Goal: Transaction & Acquisition: Book appointment/travel/reservation

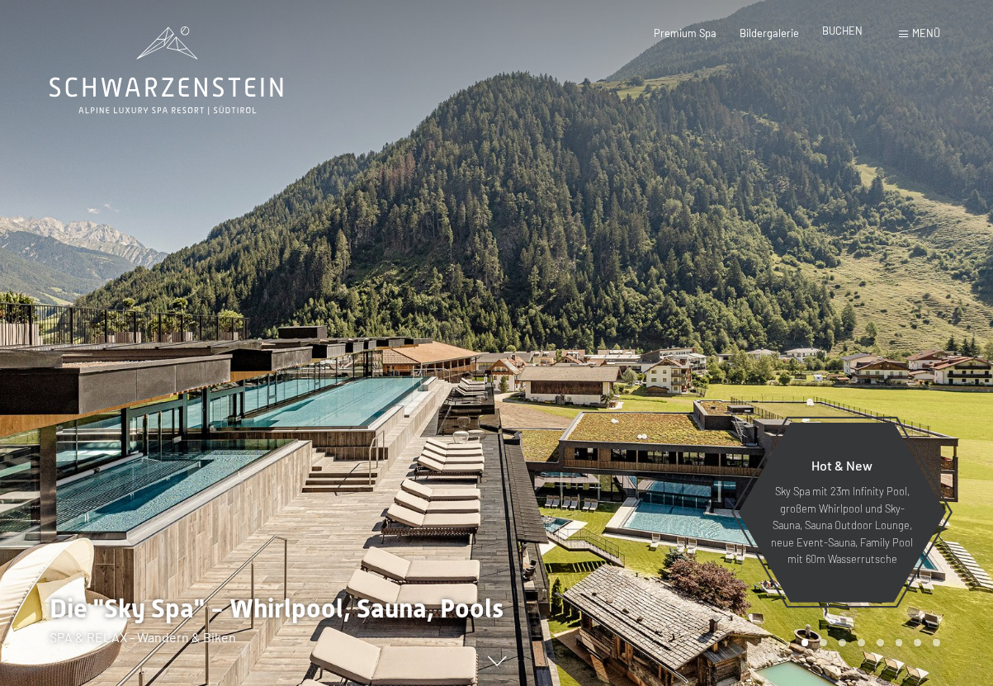
click at [833, 32] on span "BUCHEN" at bounding box center [842, 30] width 40 height 13
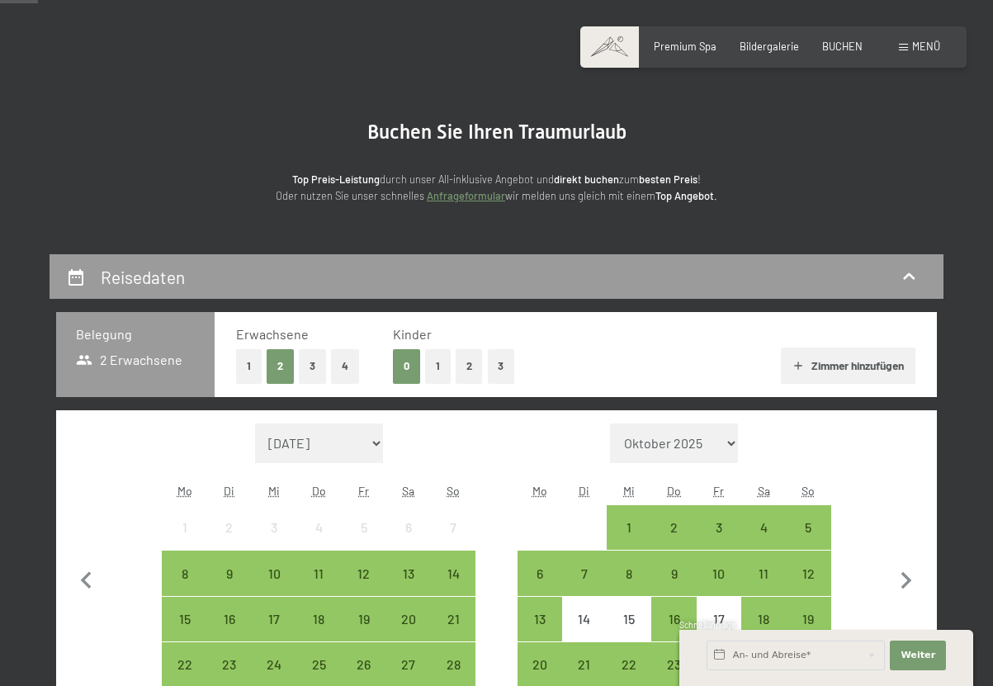
scroll to position [248, 0]
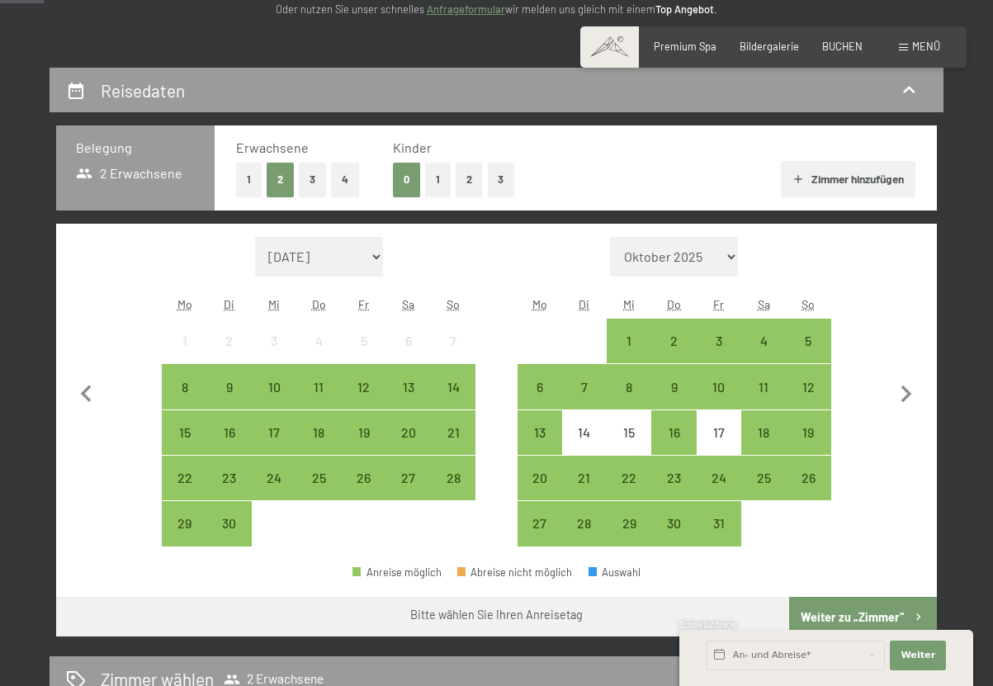
click at [439, 178] on button "1" at bounding box center [438, 180] width 26 height 34
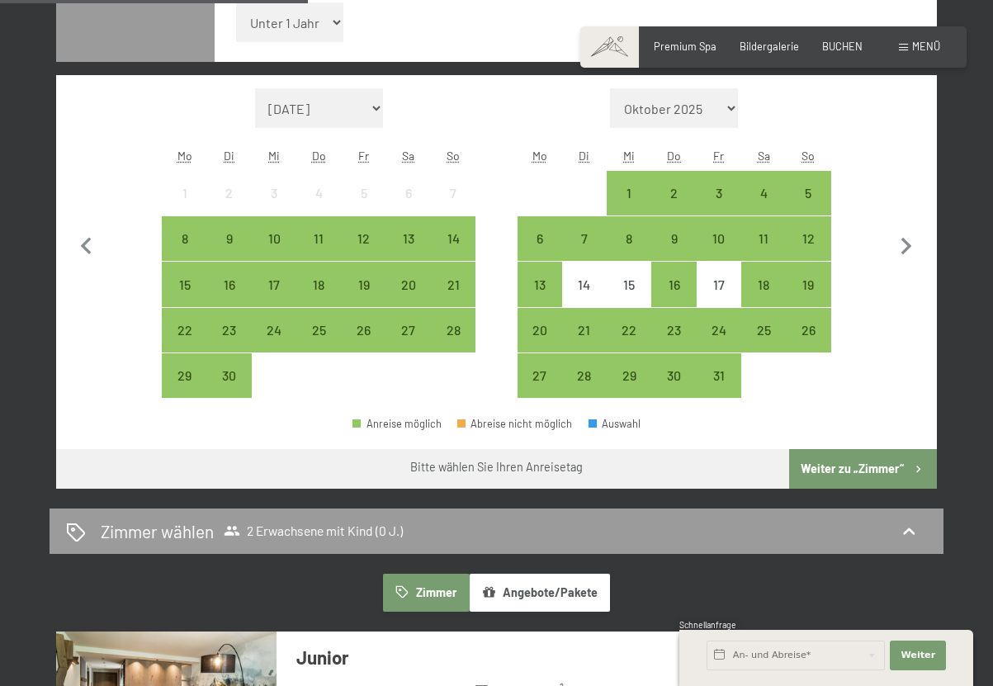
scroll to position [495, 0]
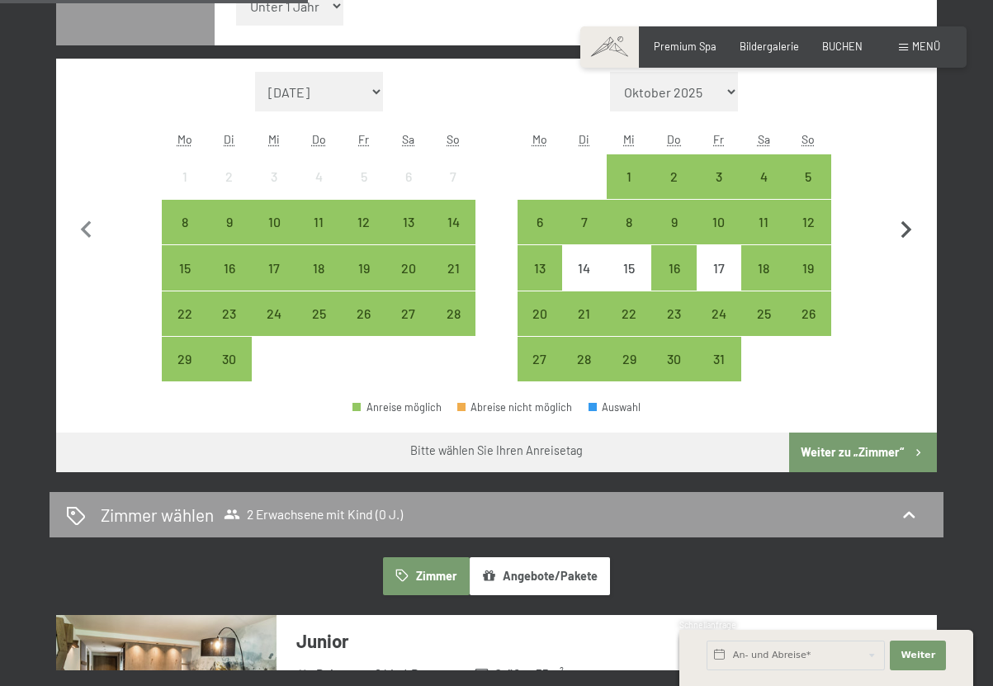
click at [902, 229] on icon "button" at bounding box center [906, 230] width 35 height 35
select select "2025-10-01"
select select "[DATE]"
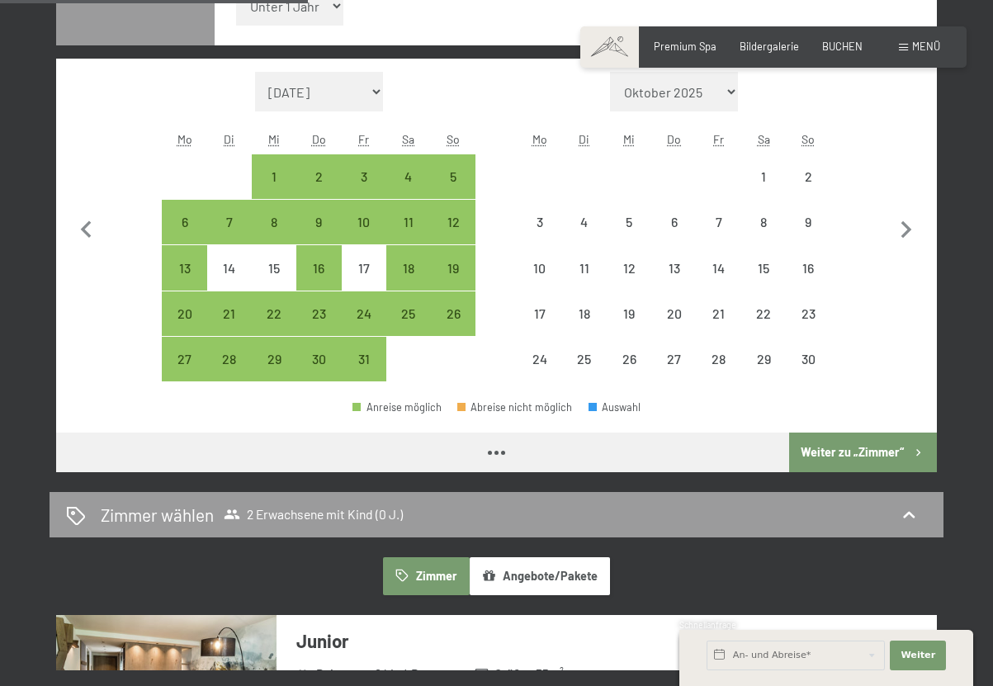
select select "2025-10-01"
select select "[DATE]"
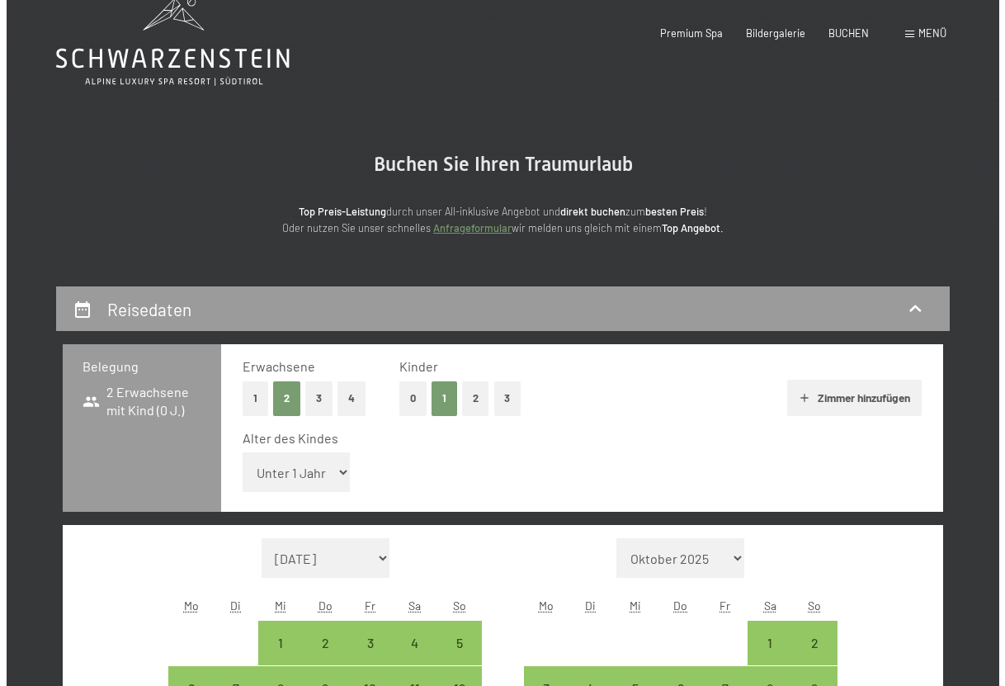
scroll to position [0, 0]
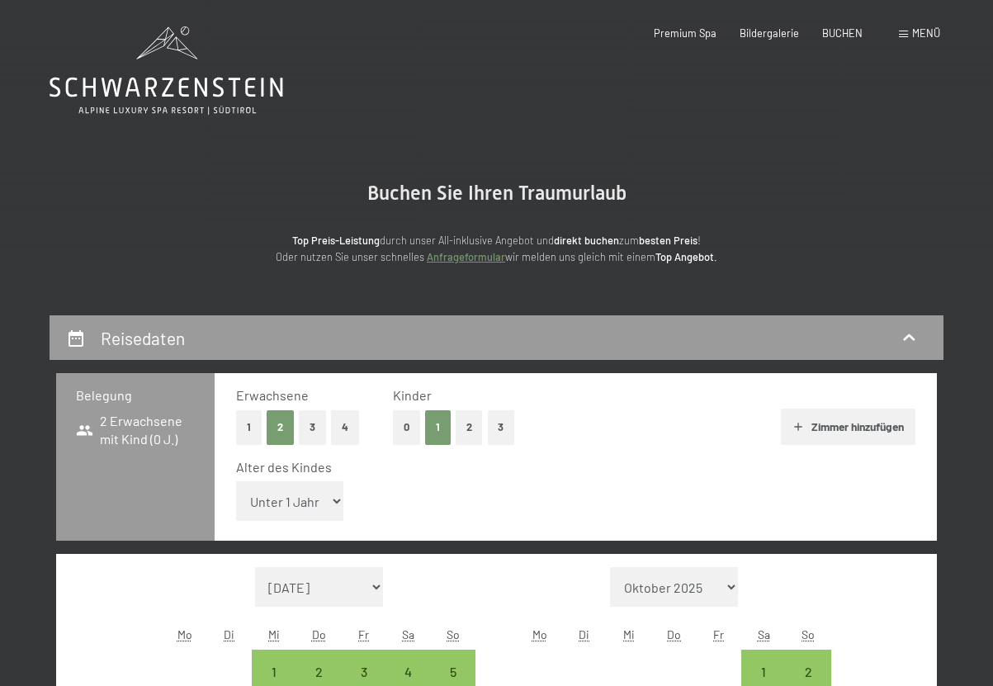
click at [919, 32] on span "Menü" at bounding box center [926, 32] width 28 height 13
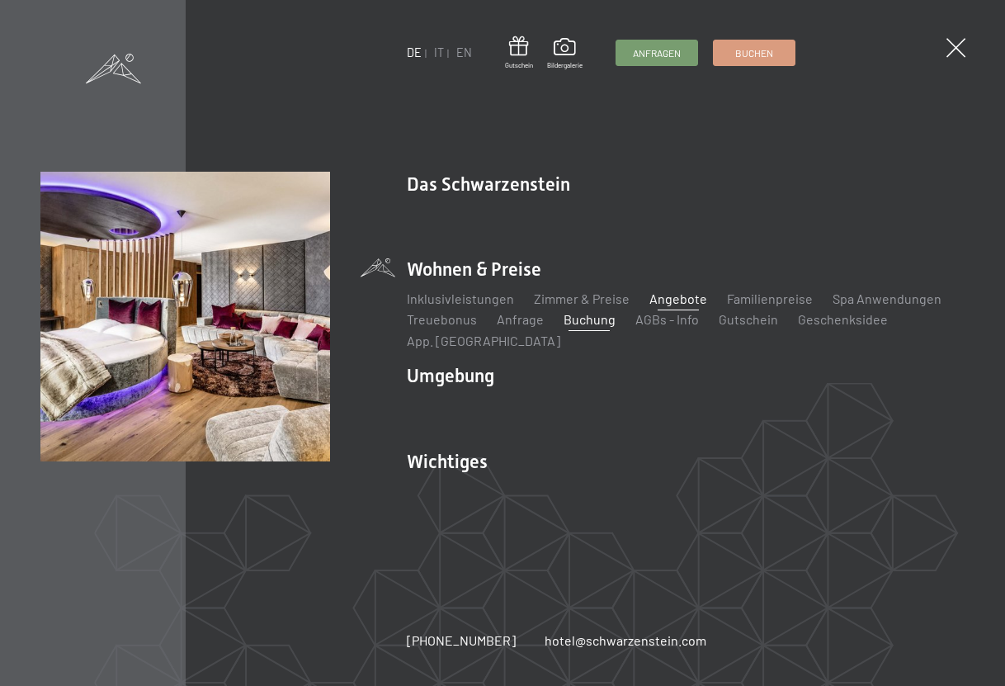
click at [663, 300] on link "Angebote" at bounding box center [678, 298] width 58 height 16
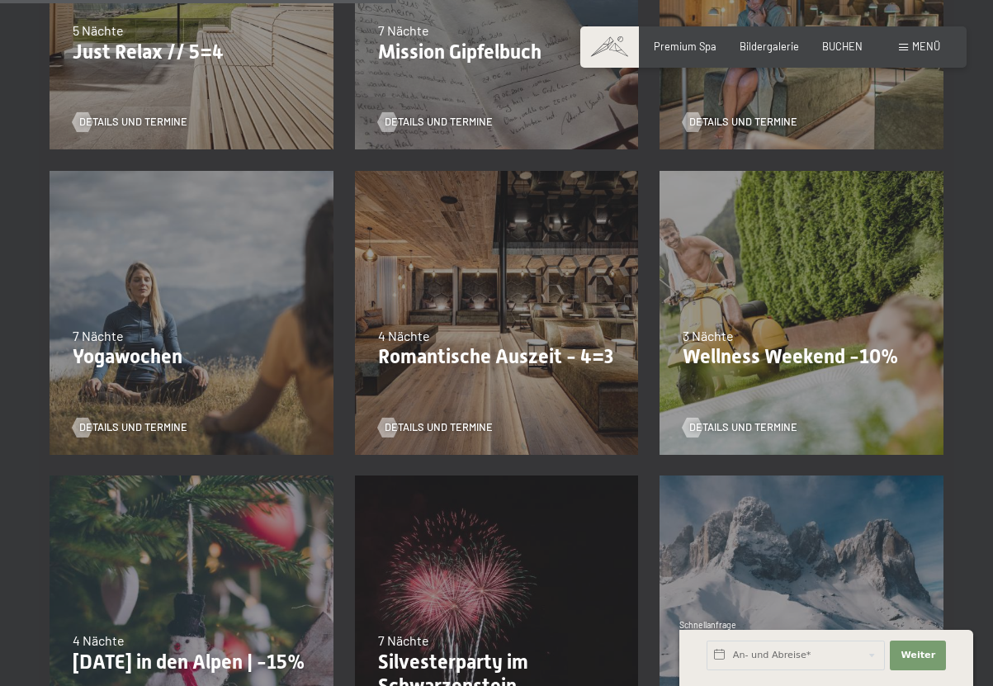
scroll to position [908, 0]
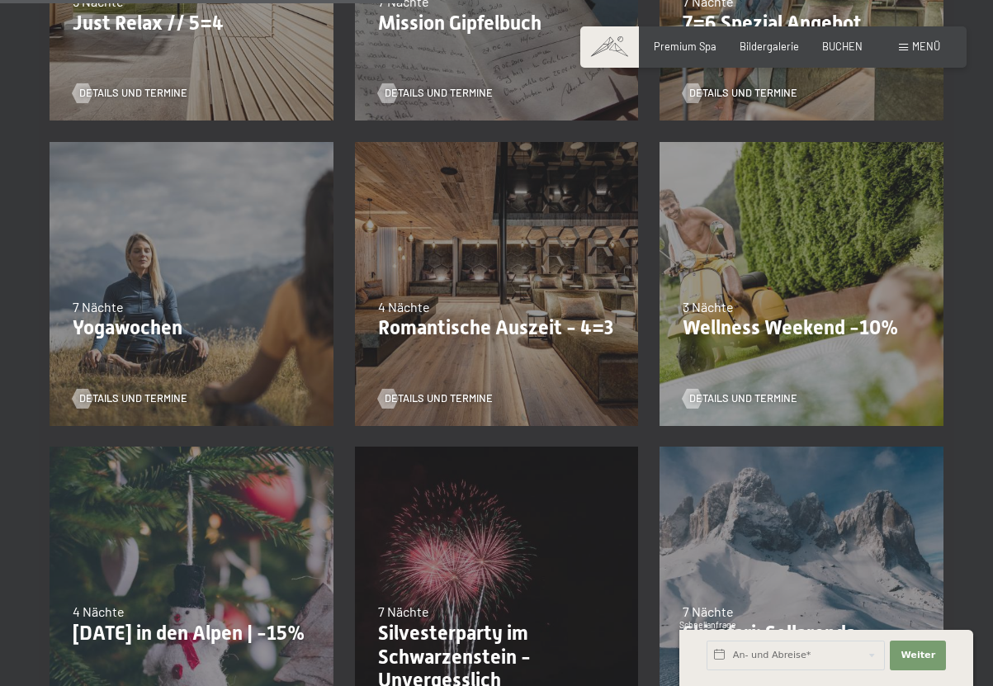
click at [563, 307] on div "4 Nächte" at bounding box center [497, 307] width 238 height 18
click at [410, 403] on span "Details und Termine" at bounding box center [455, 398] width 108 height 15
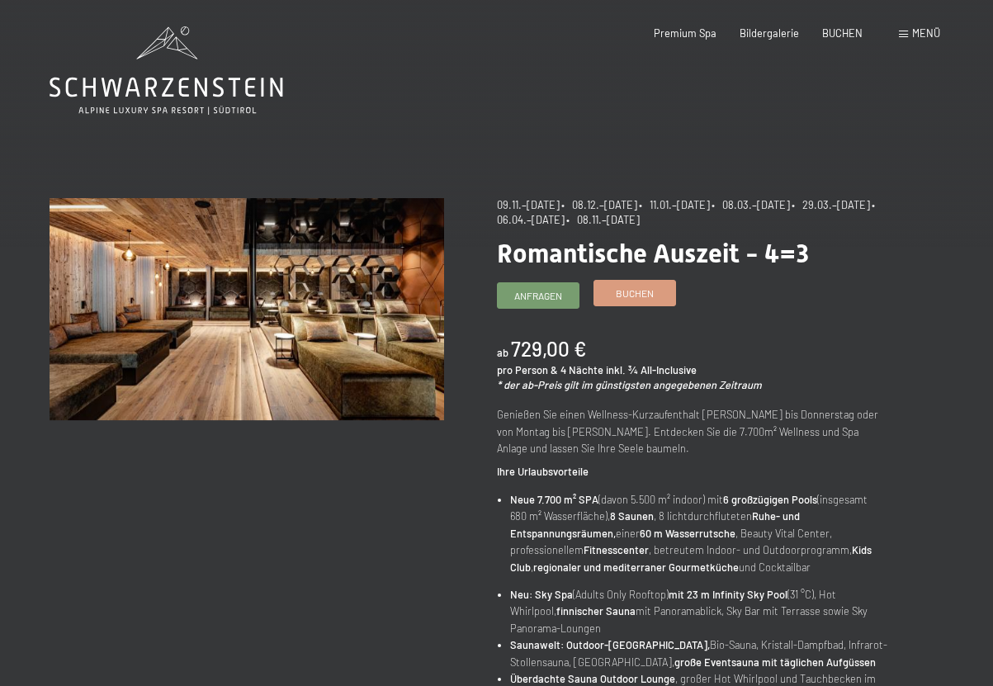
click at [631, 299] on span "Buchen" at bounding box center [635, 293] width 38 height 14
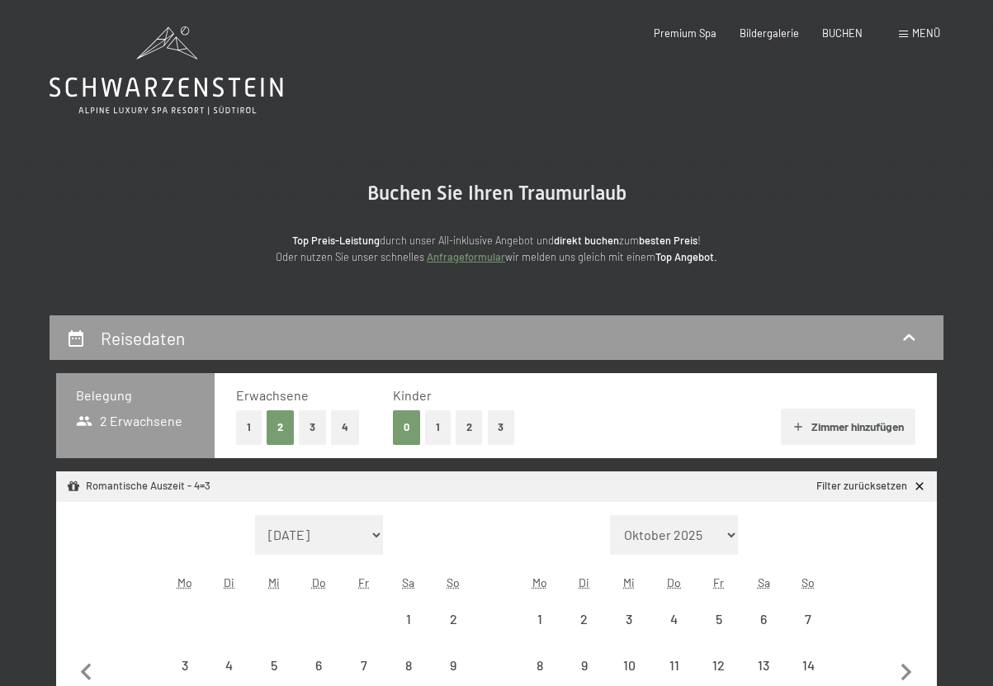
select select "2025-11-01"
select select "2025-12-01"
select select "[DATE]"
select select "2025-12-01"
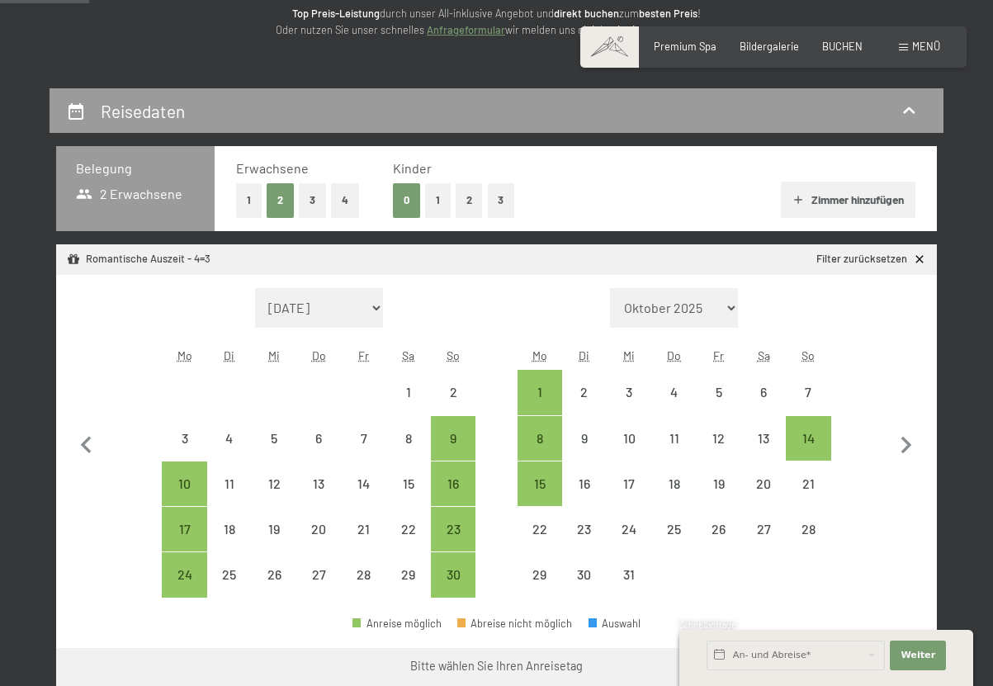
scroll to position [248, 0]
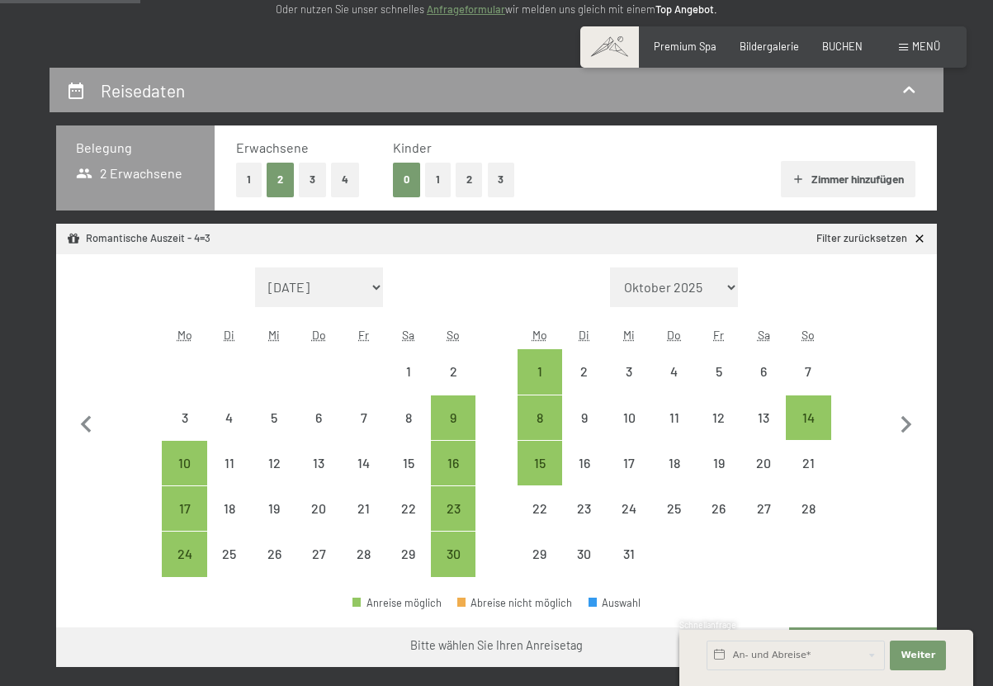
click at [435, 175] on button "1" at bounding box center [438, 180] width 26 height 34
select select "[DATE]"
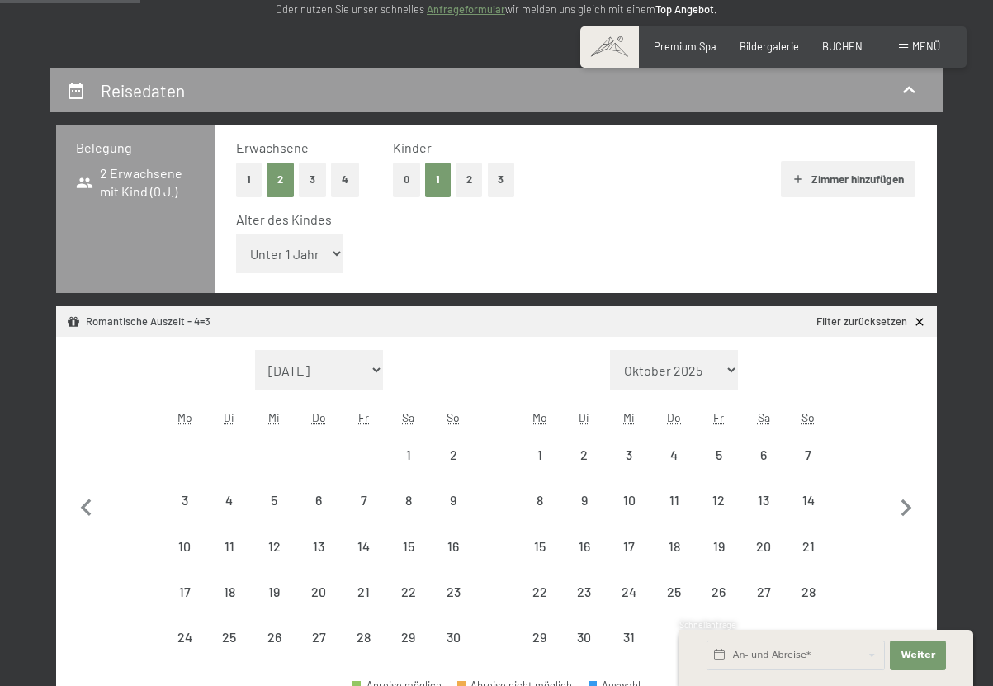
select select "[DATE]"
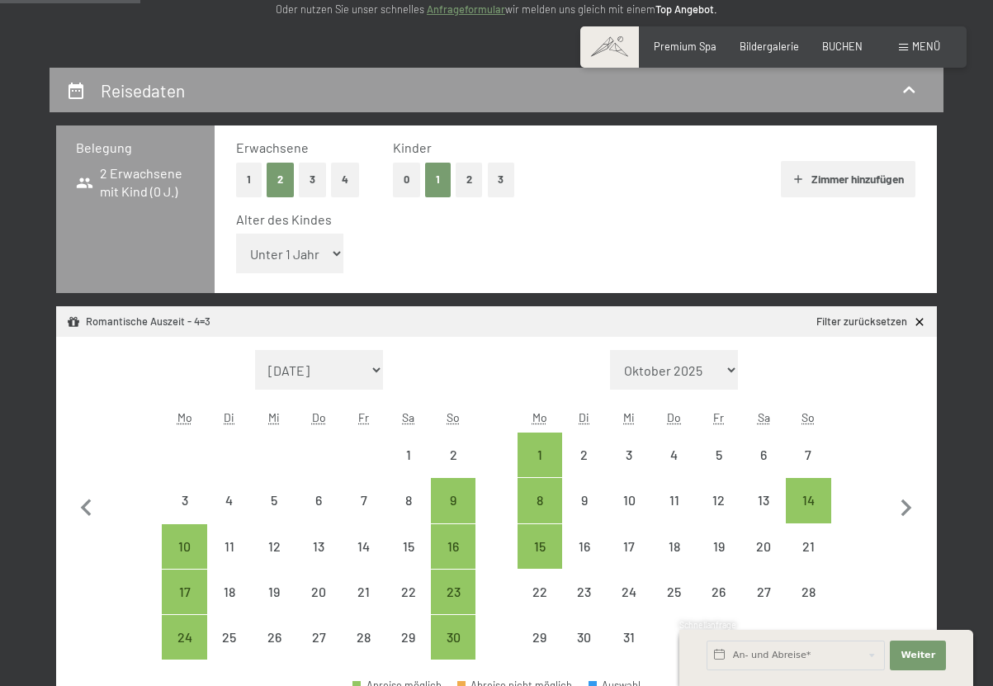
click at [313, 251] on select "Unter 1 Jahr 1 Jahr 2 Jahre 3 Jahre 4 Jahre 5 Jahre 6 Jahre 7 Jahre 8 Jahre 9 J…" at bounding box center [289, 253] width 107 height 40
select select "2"
click at [236, 233] on select "Unter 1 Jahr 1 Jahr 2 Jahre 3 Jahre 4 Jahre 5 Jahre 6 Jahre 7 Jahre 8 Jahre 9 J…" at bounding box center [289, 253] width 107 height 40
select select "[DATE]"
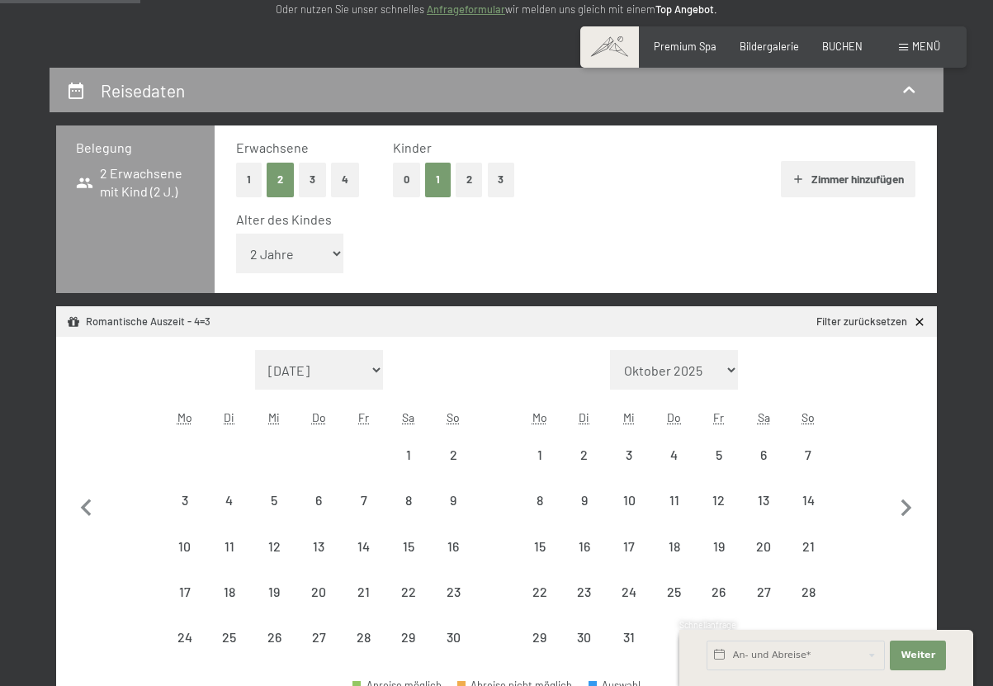
select select "[DATE]"
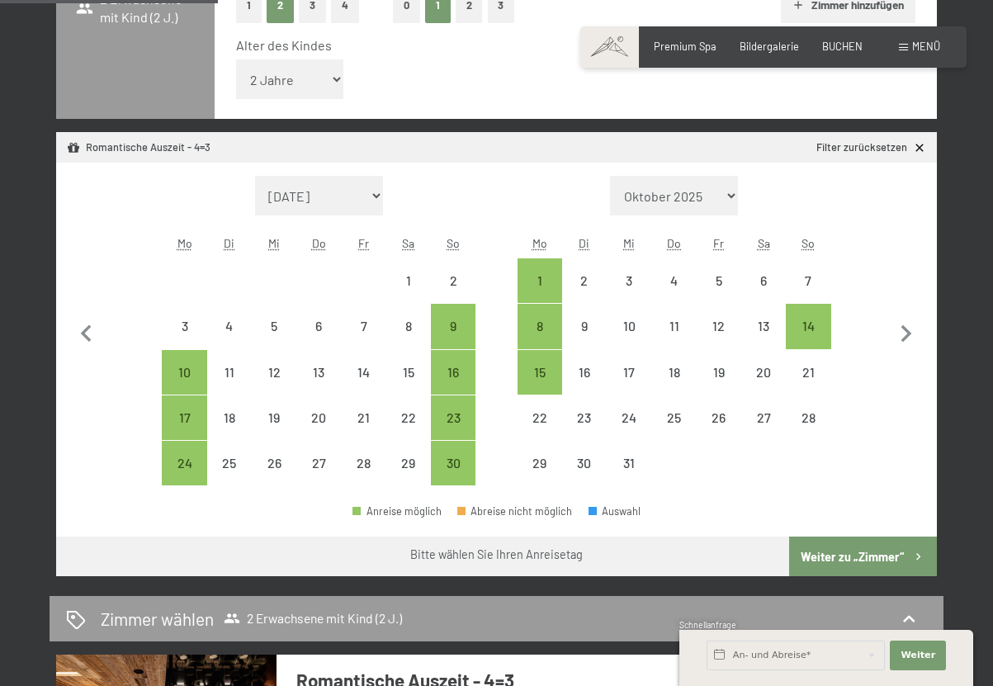
scroll to position [495, 0]
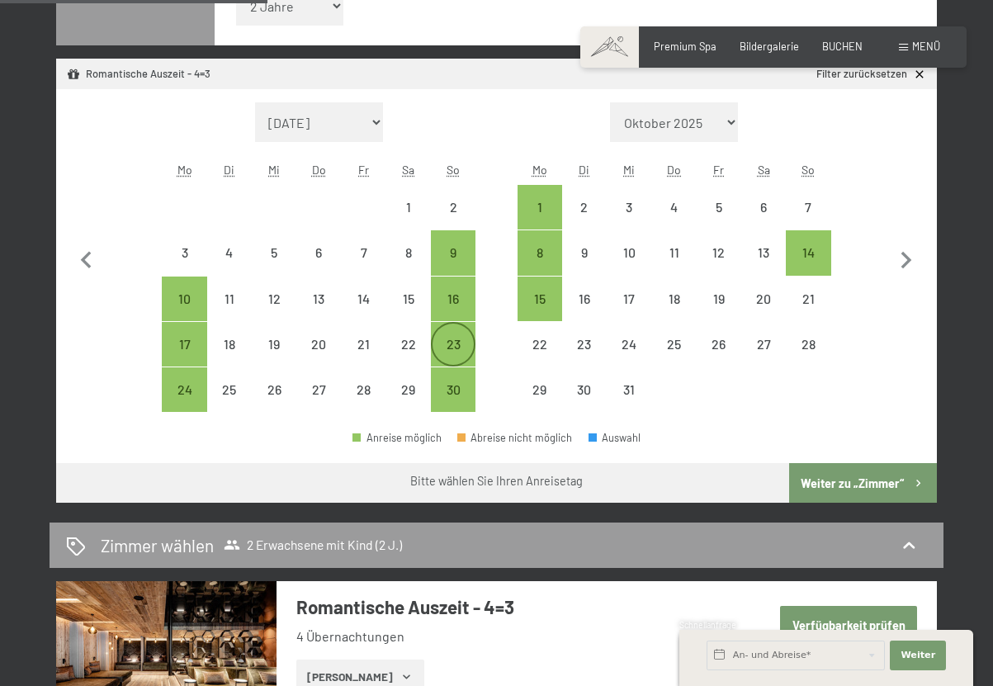
click at [446, 347] on div "23" at bounding box center [452, 357] width 41 height 41
select select "[DATE]"
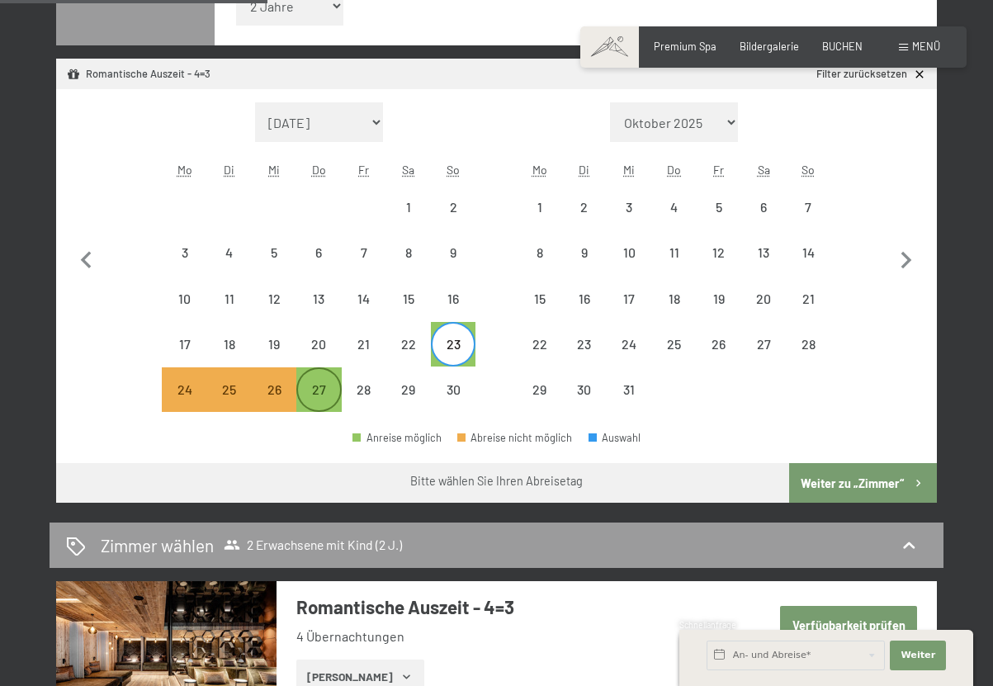
click at [325, 394] on div "27" at bounding box center [318, 403] width 41 height 41
select select "[DATE]"
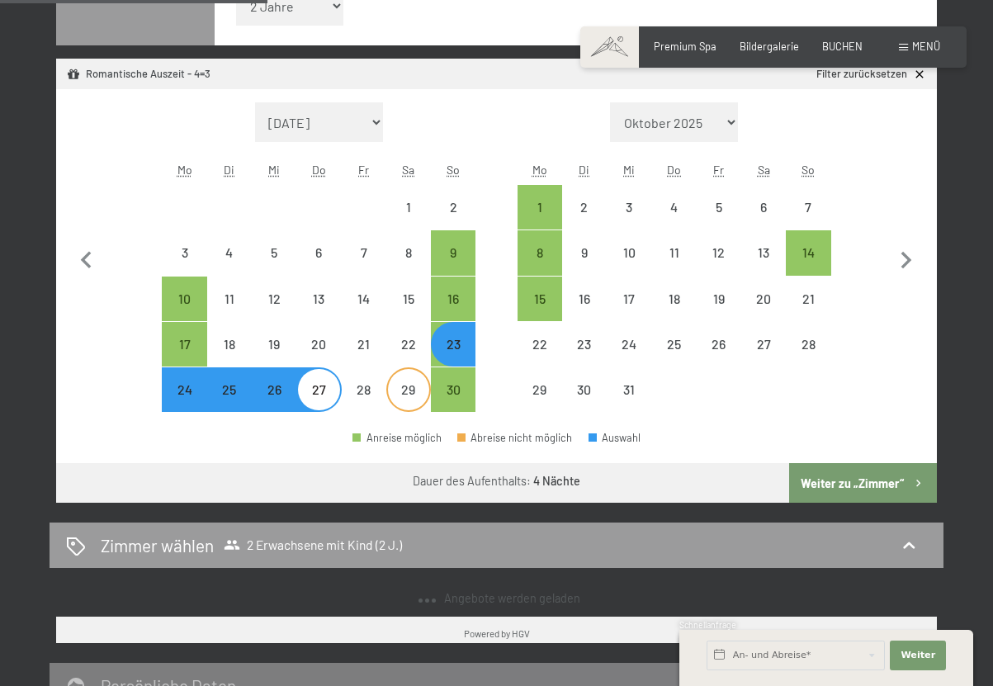
select select "[DATE]"
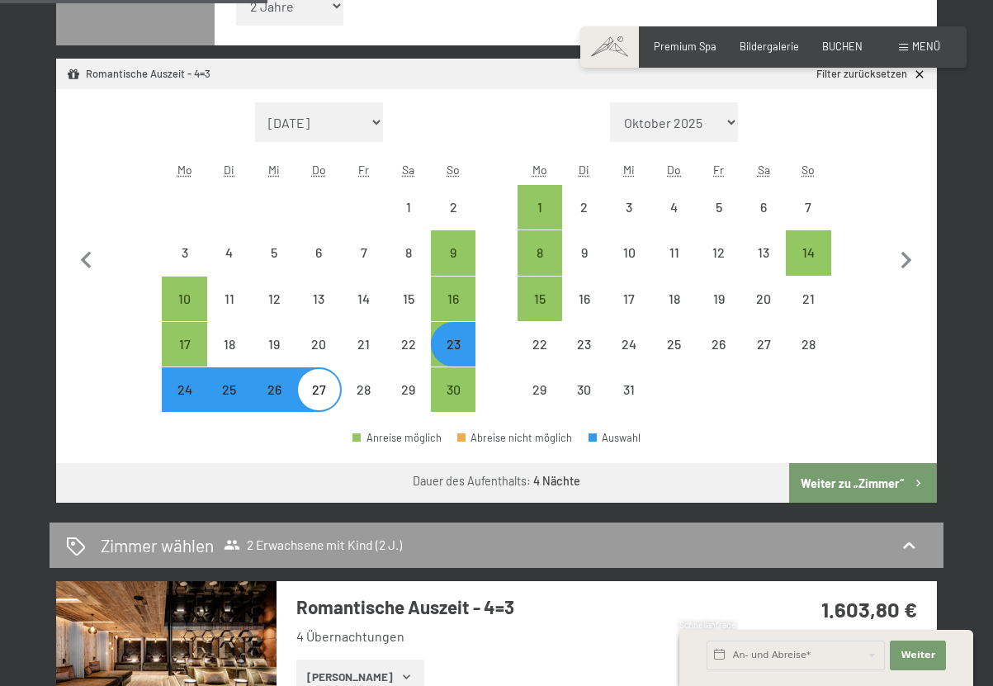
click at [829, 488] on button "Weiter zu „Zimmer“" at bounding box center [863, 483] width 148 height 40
select select "[DATE]"
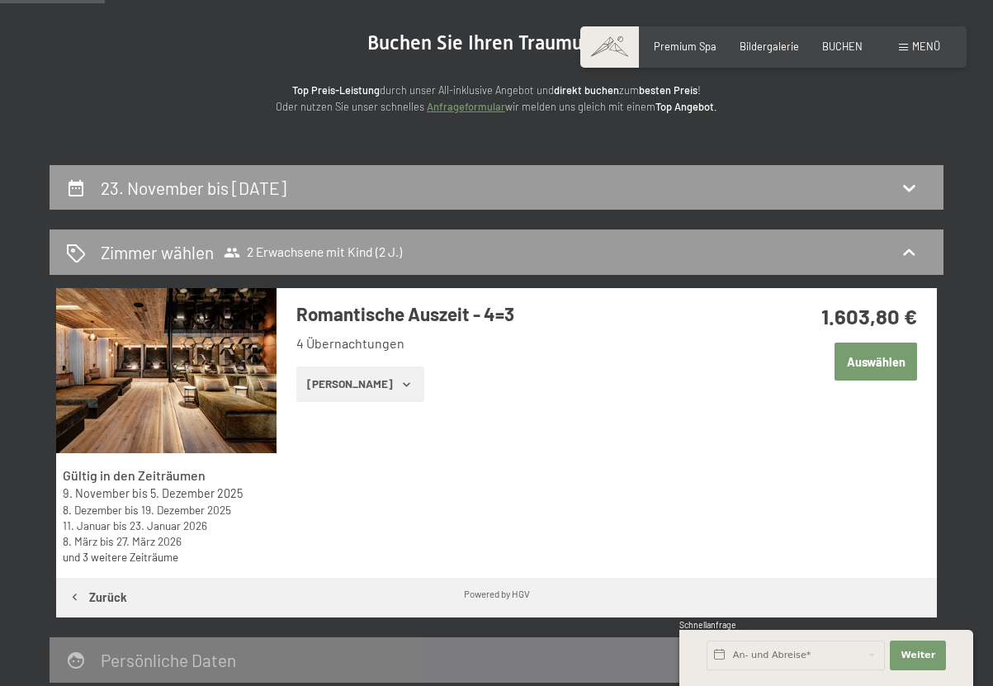
scroll to position [0, 0]
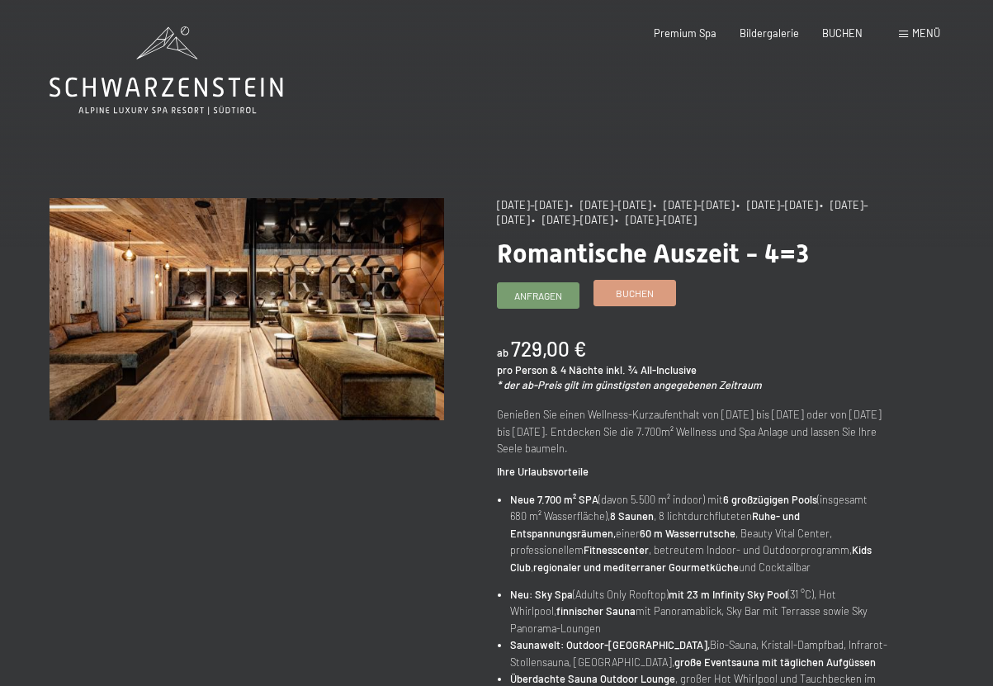
click at [638, 297] on span "Buchen" at bounding box center [635, 293] width 38 height 14
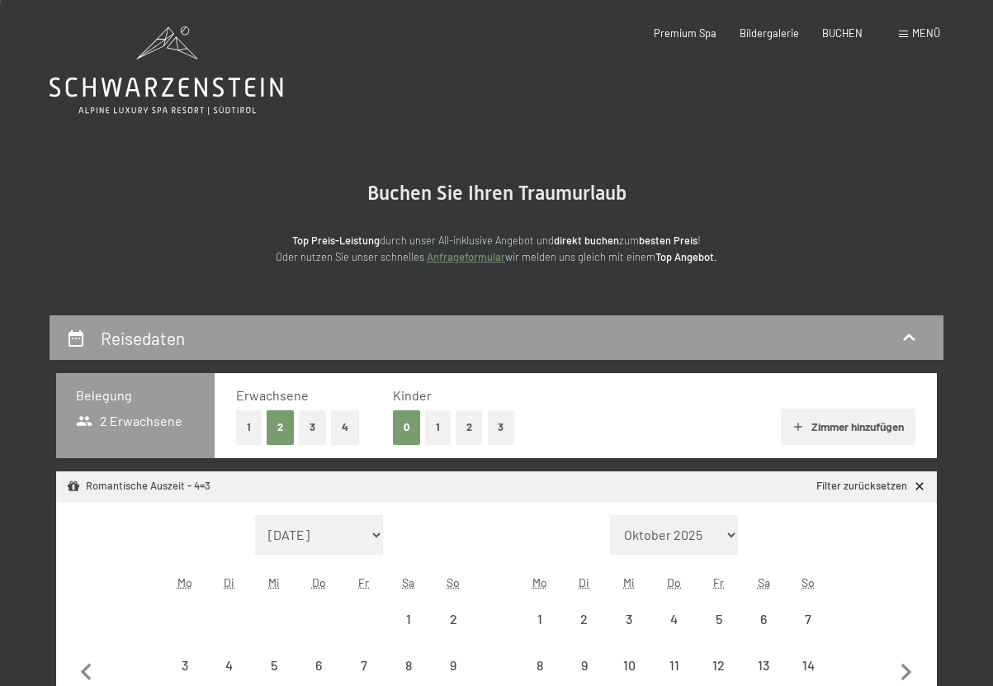
scroll to position [248, 0]
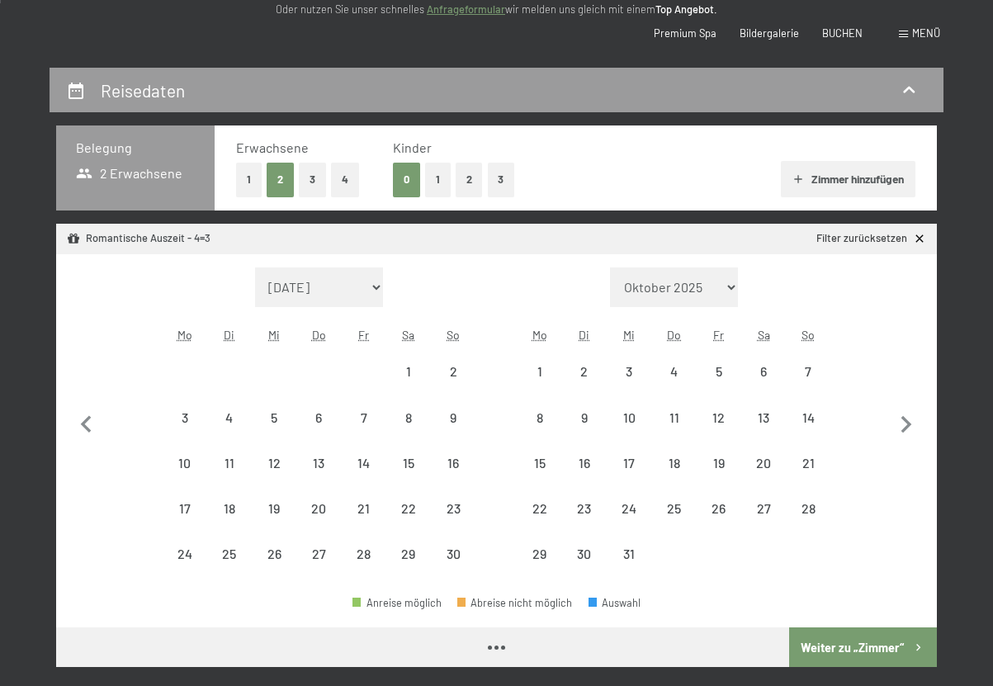
select select "[DATE]"
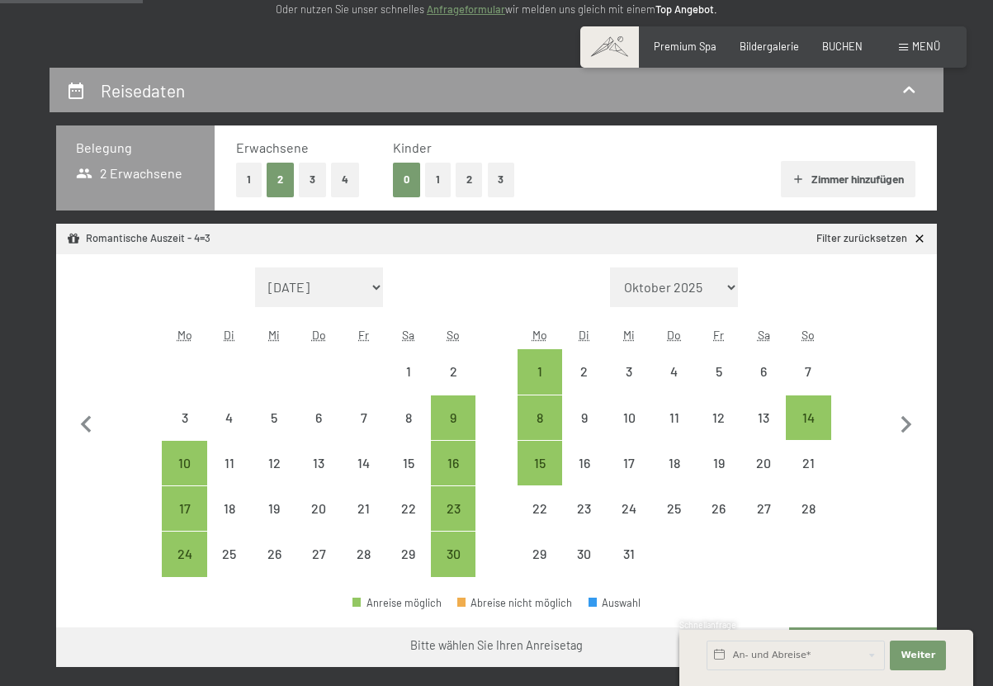
click at [439, 176] on button "1" at bounding box center [438, 180] width 26 height 34
select select "[DATE]"
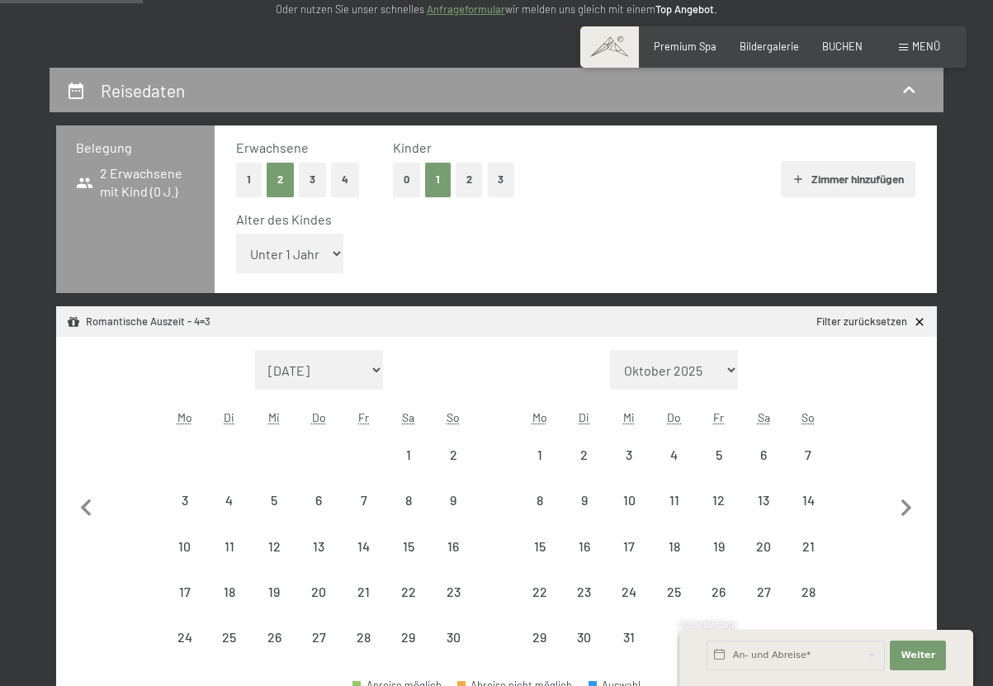
select select "[DATE]"
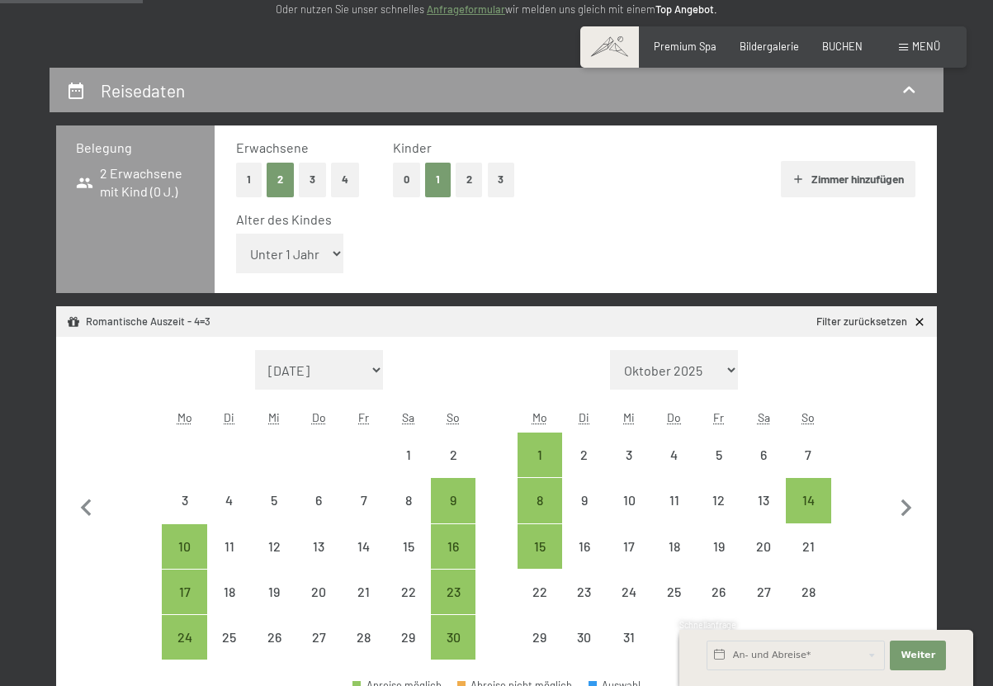
click at [309, 262] on select "Unter 1 Jahr 1 Jahr 2 Jahre 3 Jahre 4 Jahre 5 Jahre 6 Jahre 7 Jahre 8 Jahre 9 J…" at bounding box center [289, 253] width 107 height 40
select select "2"
click at [236, 233] on select "Unter 1 Jahr 1 Jahr 2 Jahre 3 Jahre 4 Jahre 5 Jahre 6 Jahre 7 Jahre 8 Jahre 9 J…" at bounding box center [289, 253] width 107 height 40
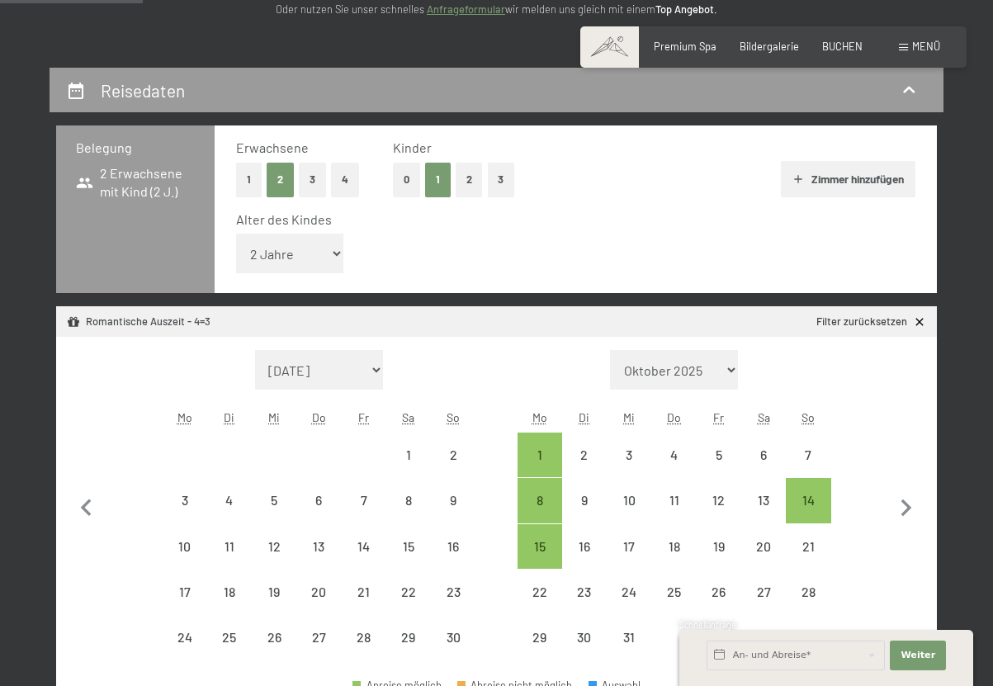
select select "[DATE]"
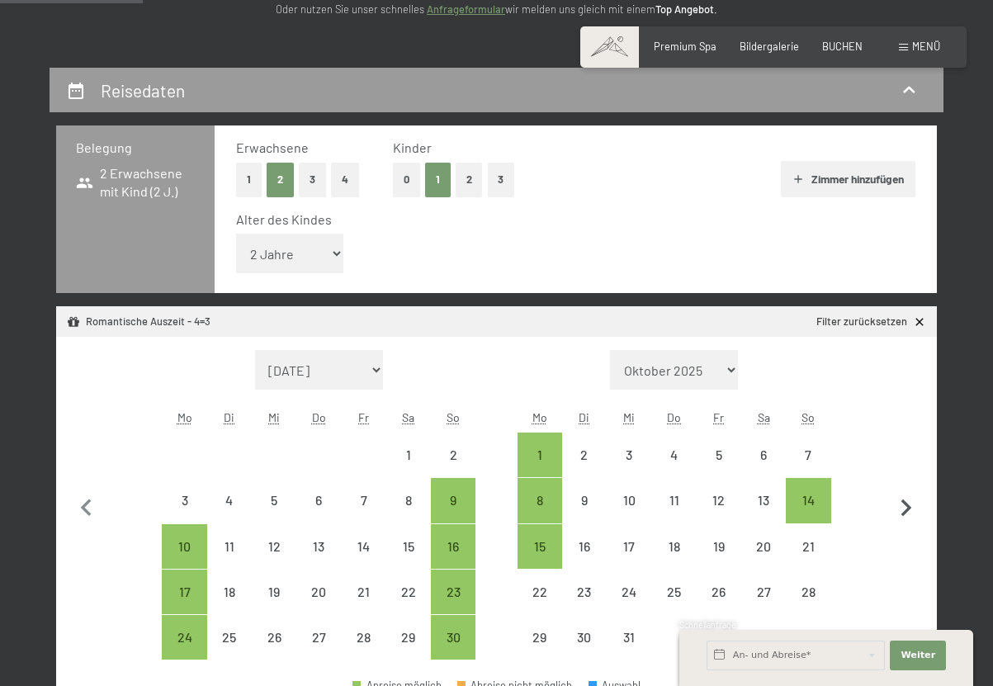
click at [896, 505] on icon "button" at bounding box center [906, 508] width 35 height 35
select select "[DATE]"
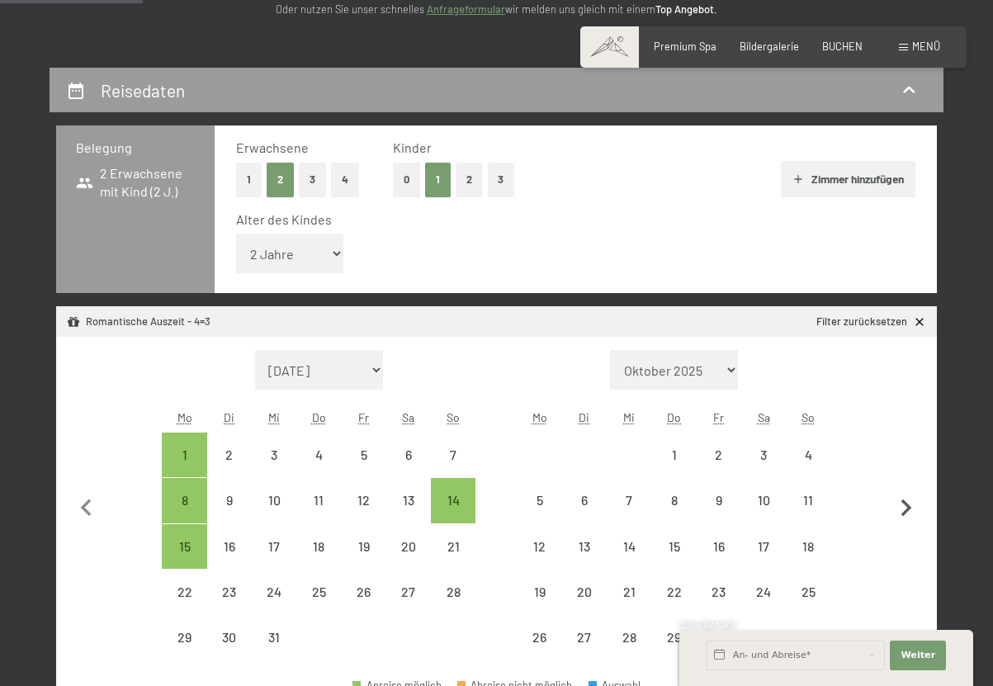
select select "[DATE]"
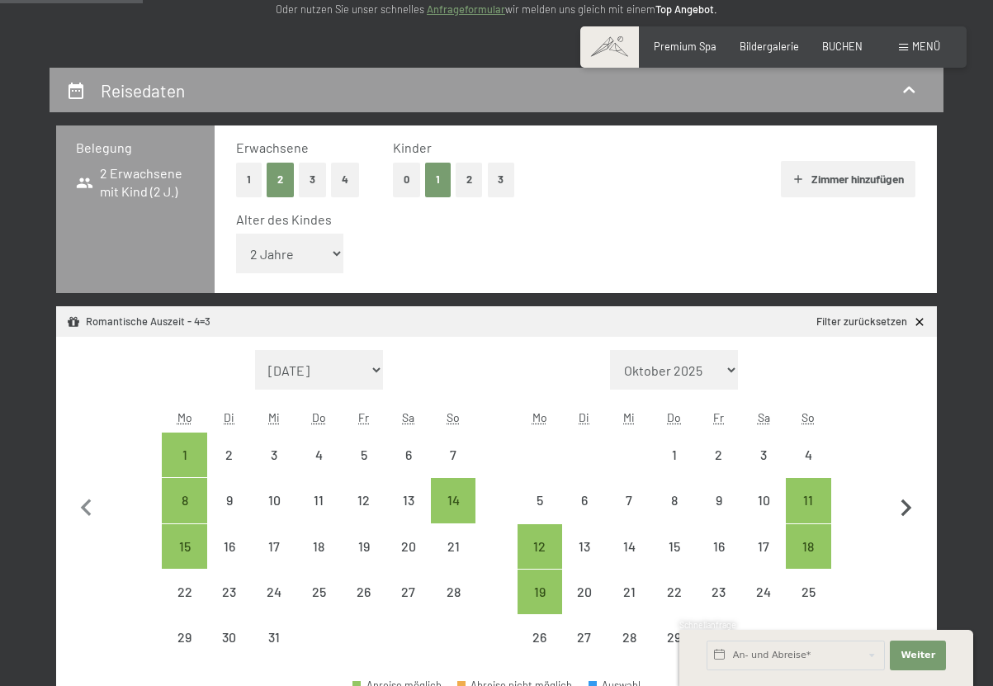
click at [896, 505] on icon "button" at bounding box center [906, 508] width 35 height 35
select select "[DATE]"
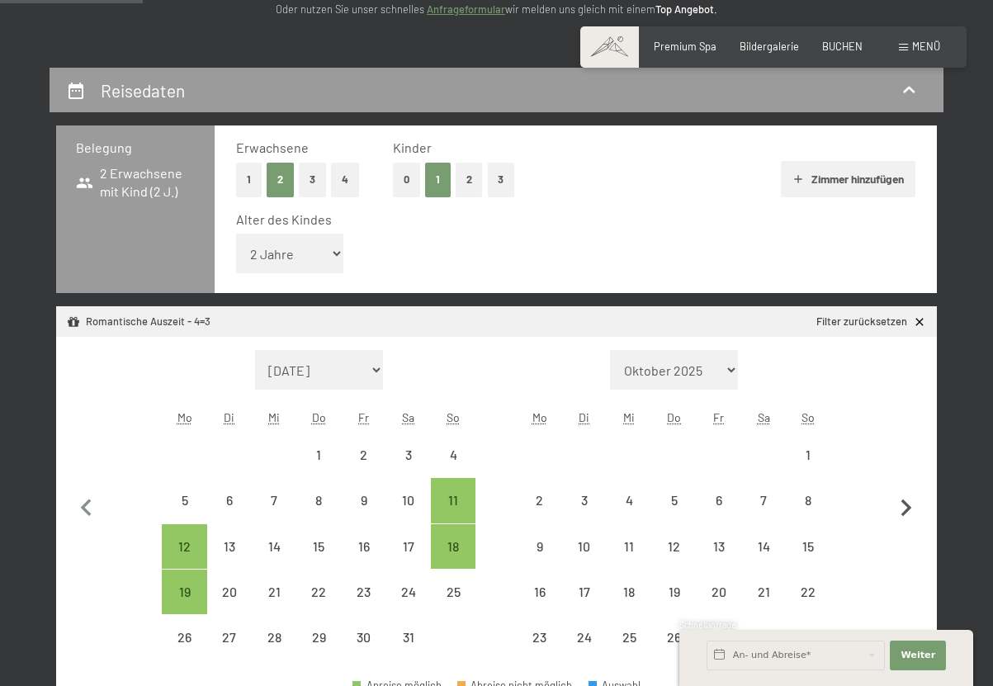
select select "[DATE]"
click at [896, 505] on icon "button" at bounding box center [906, 508] width 35 height 35
select select "[DATE]"
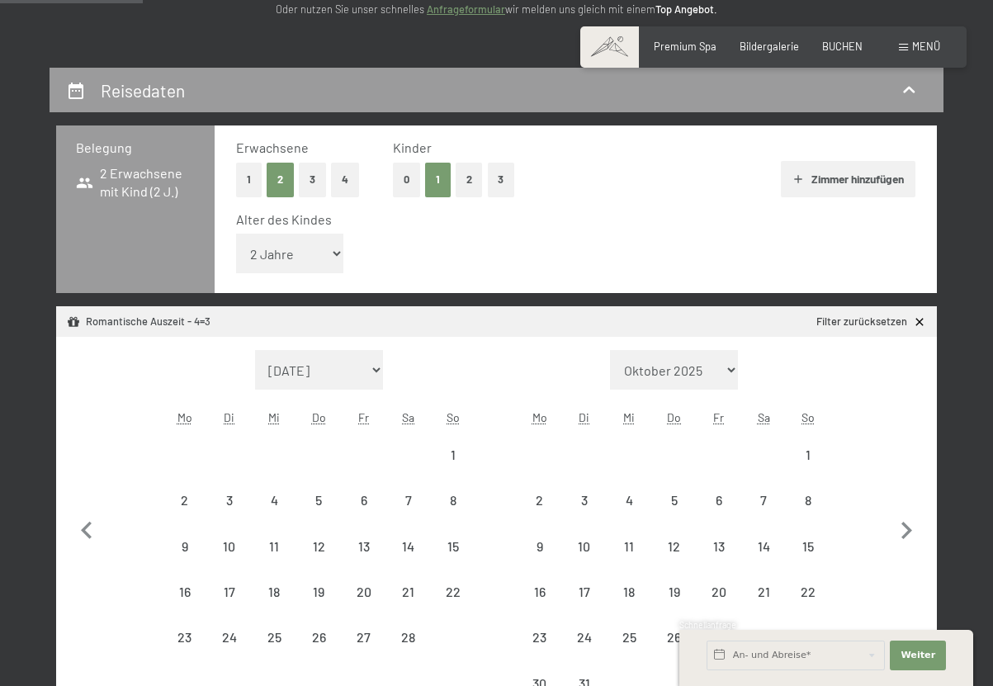
select select "[DATE]"
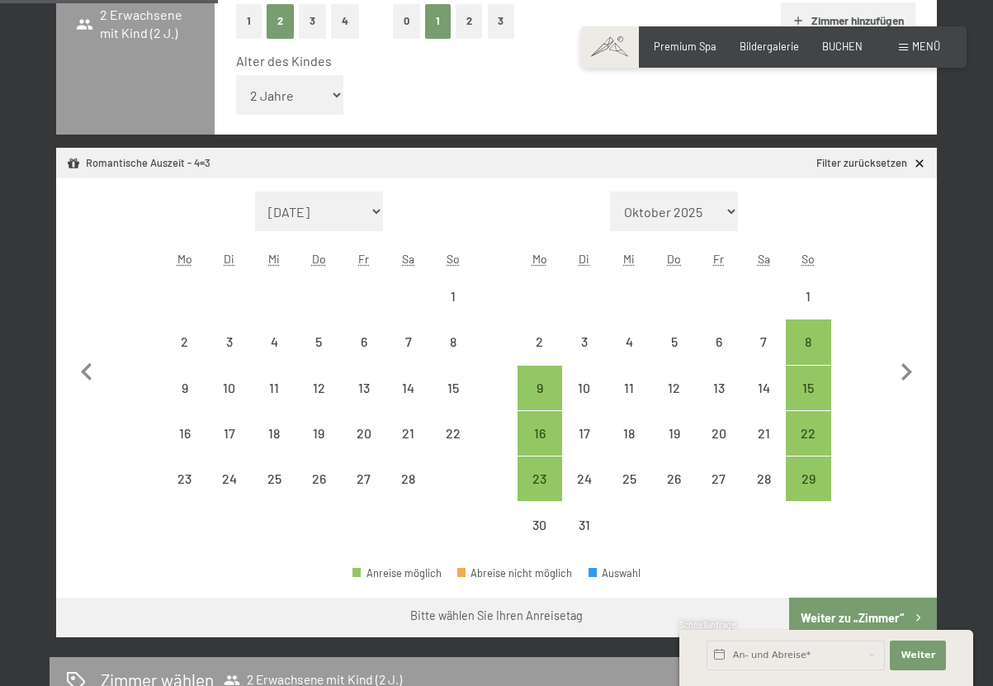
scroll to position [413, 0]
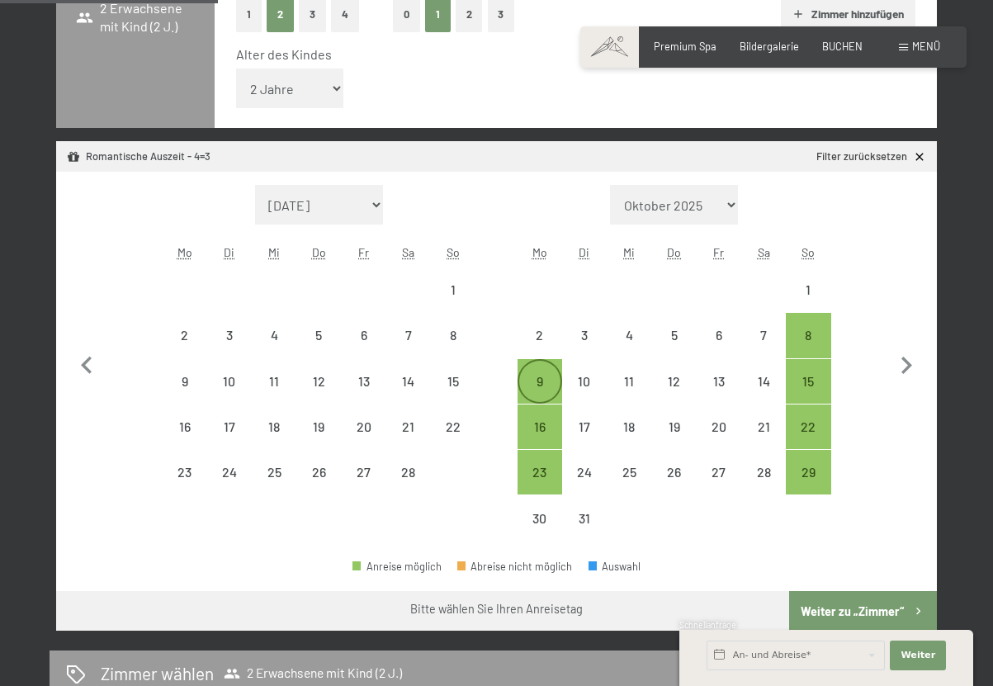
click at [545, 384] on div "9" at bounding box center [539, 395] width 41 height 41
select select "[DATE]"
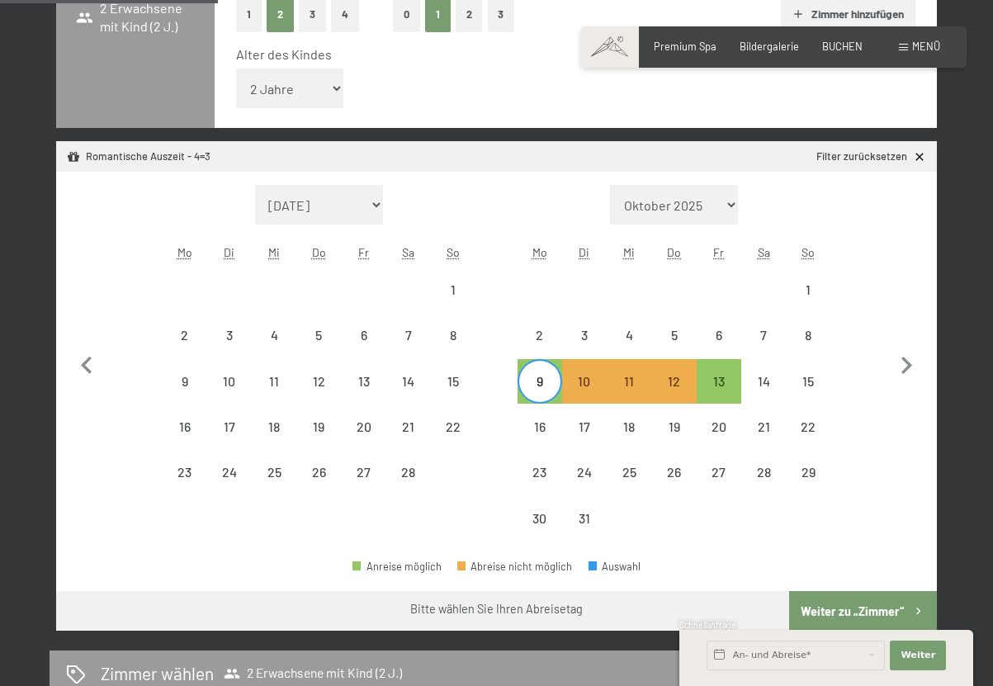
click at [535, 388] on div "9" at bounding box center [539, 395] width 41 height 41
select select "[DATE]"
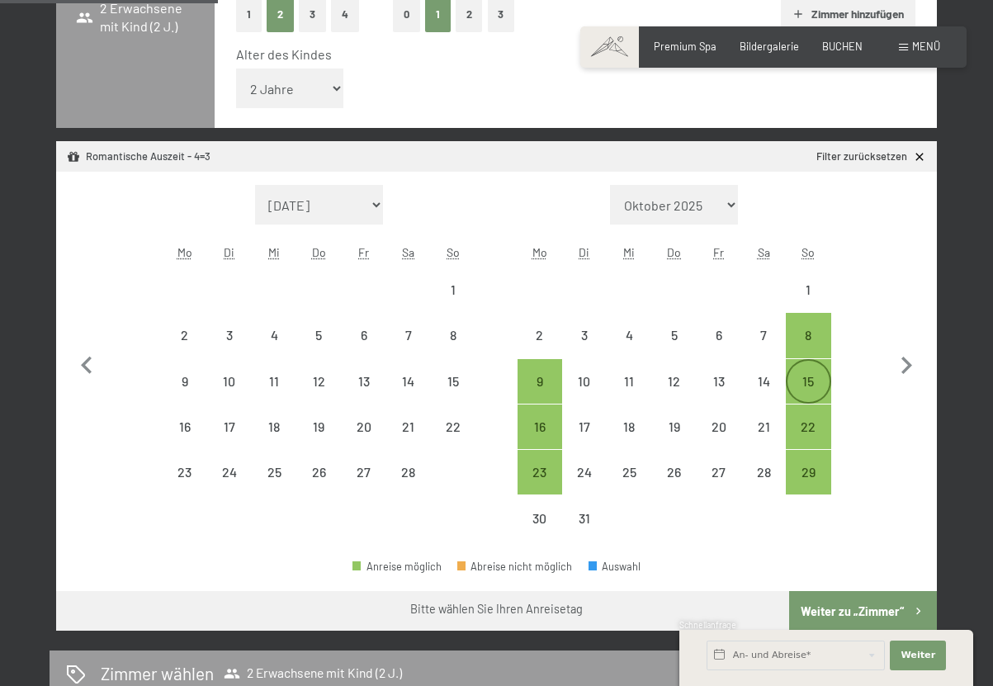
click at [810, 381] on div "15" at bounding box center [807, 395] width 41 height 41
select select "[DATE]"
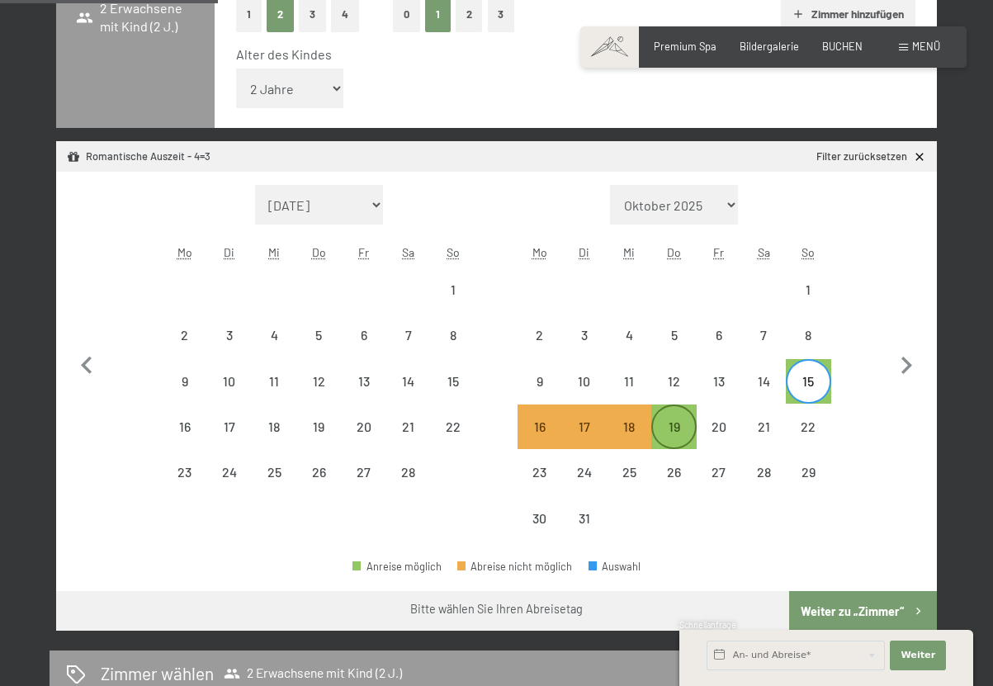
click at [676, 430] on div "19" at bounding box center [673, 440] width 41 height 41
select select "[DATE]"
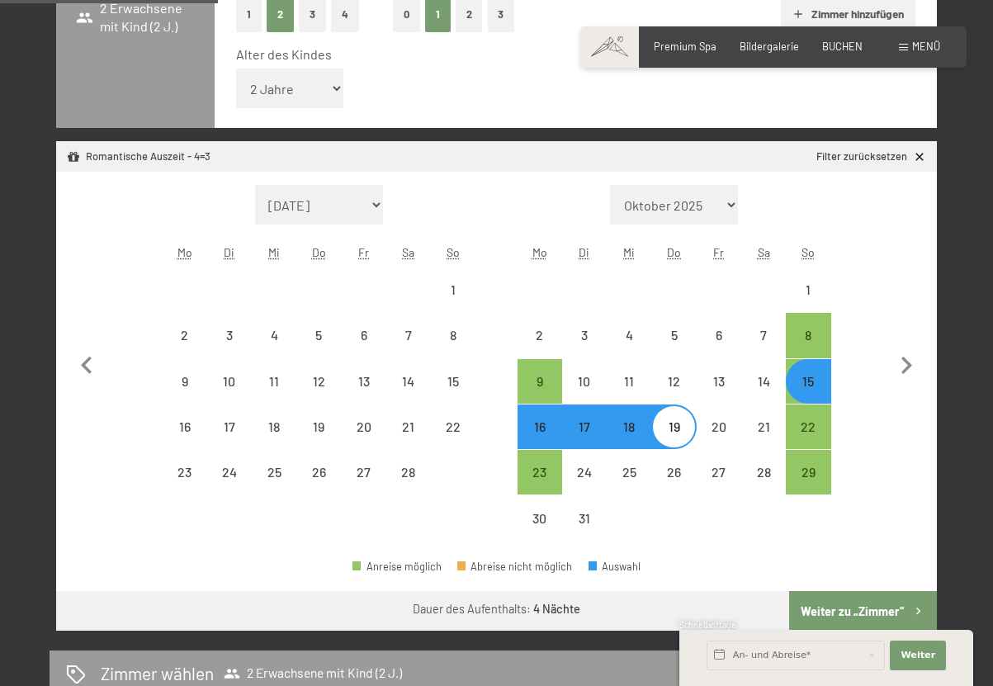
select select "[DATE]"
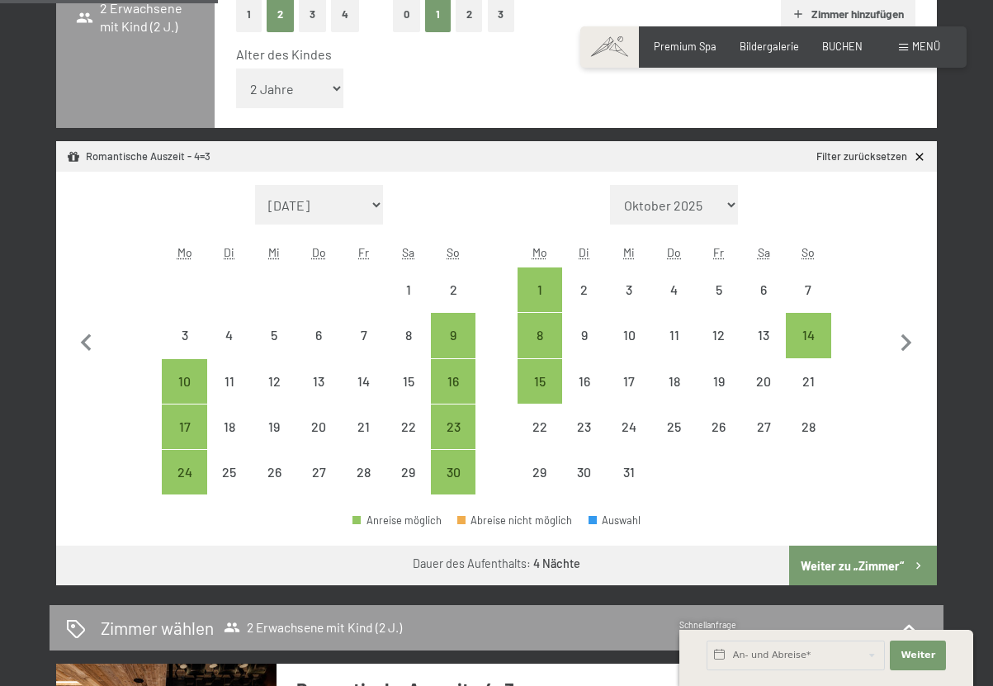
click at [836, 564] on button "Weiter zu „Zimmer“" at bounding box center [863, 565] width 148 height 40
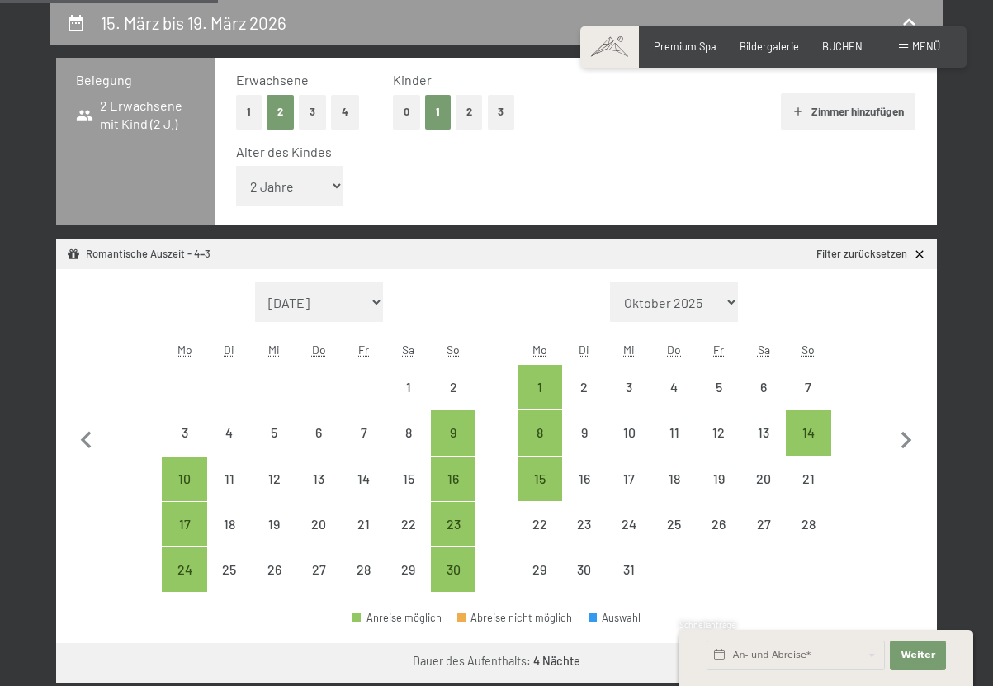
select select "[DATE]"
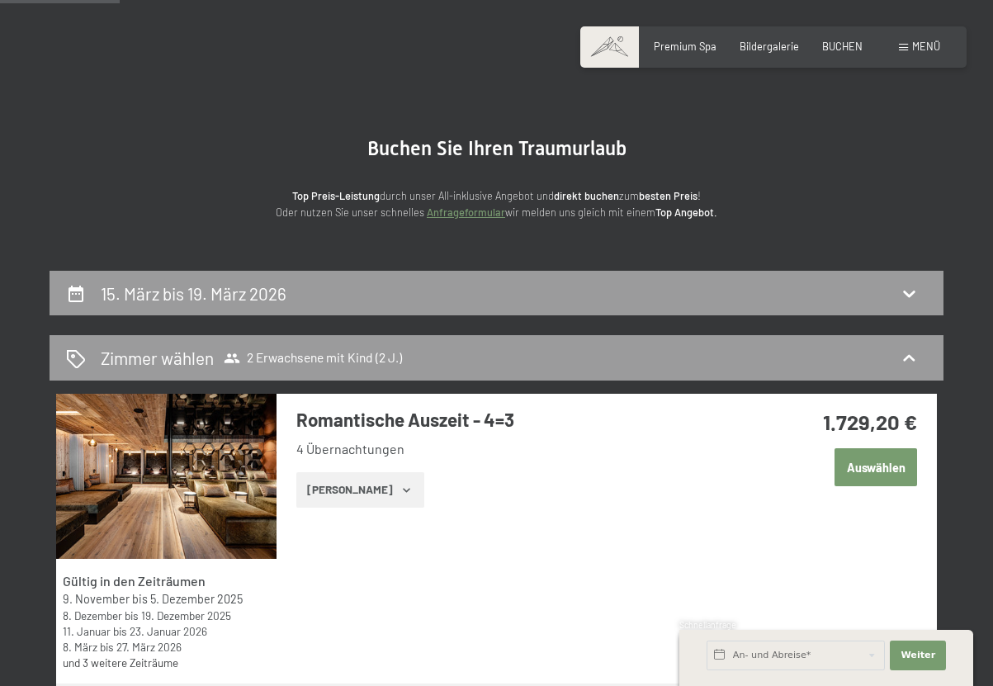
scroll to position [0, 0]
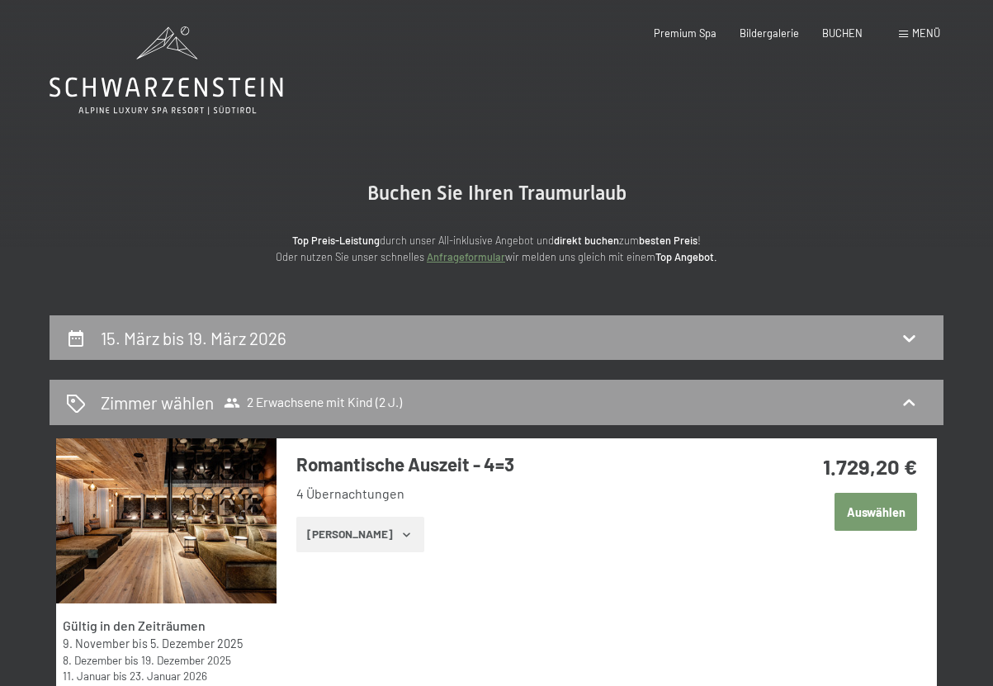
click at [363, 539] on button "[PERSON_NAME]" at bounding box center [360, 534] width 128 height 36
